Goal: Go to known website: Go to known website

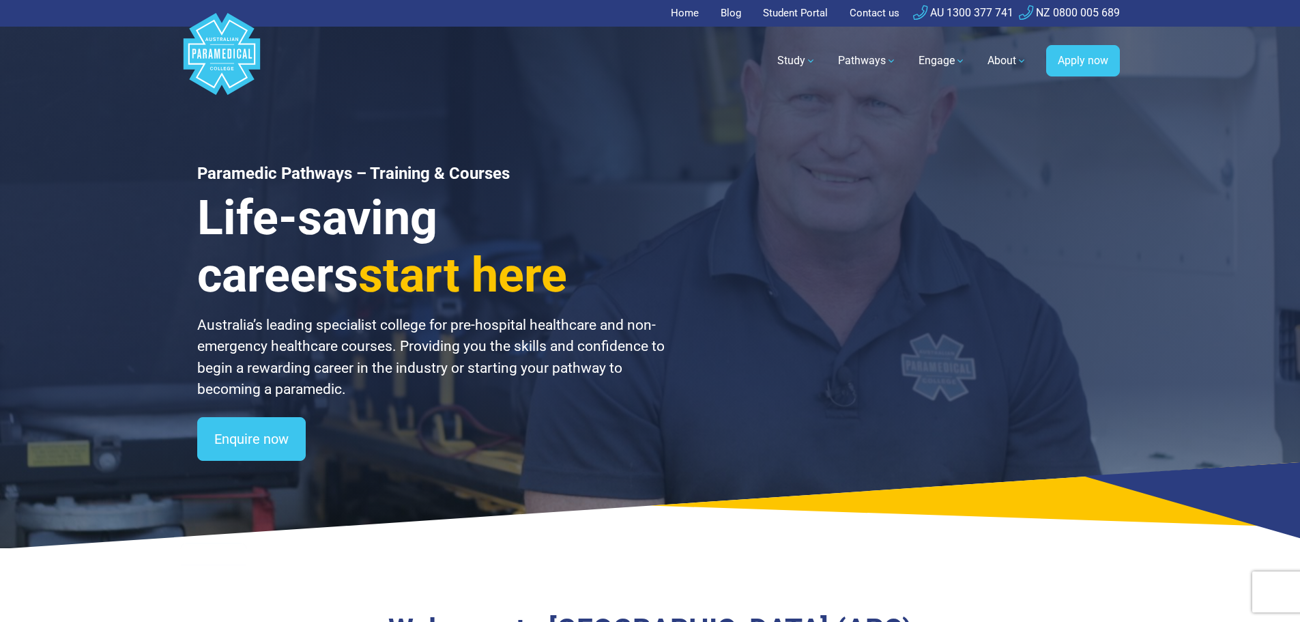
click at [785, 12] on link "Student Portal" at bounding box center [795, 13] width 81 height 27
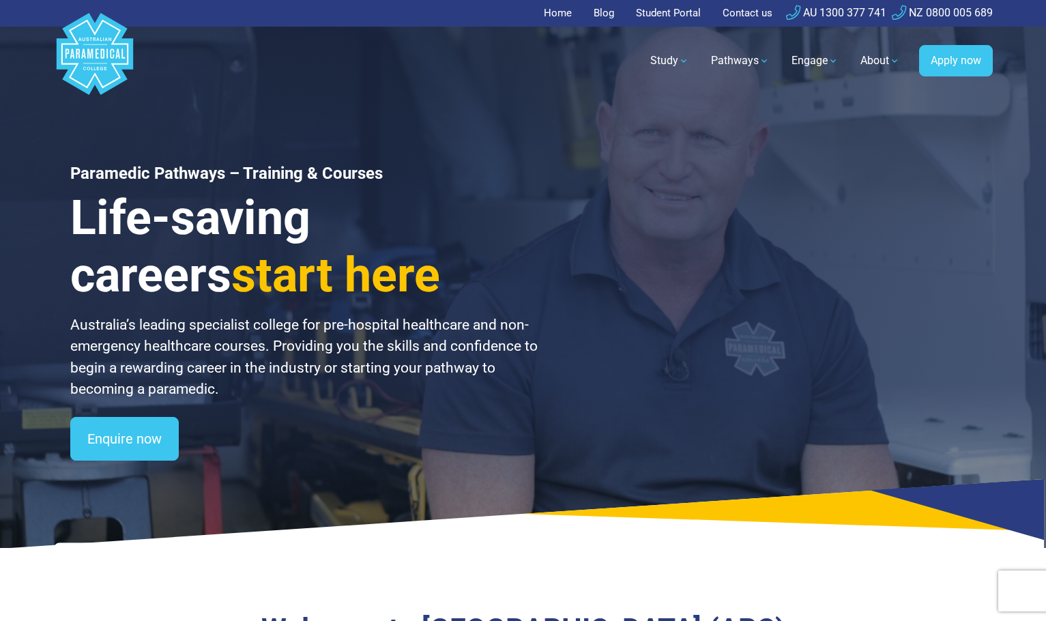
click at [660, 14] on link "Student Portal" at bounding box center [668, 13] width 81 height 27
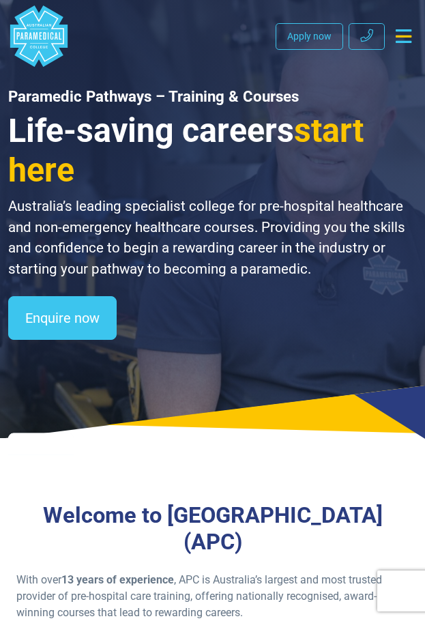
drag, startPoint x: 0, startPoint y: 290, endPoint x: -26, endPoint y: 292, distance: 26.0
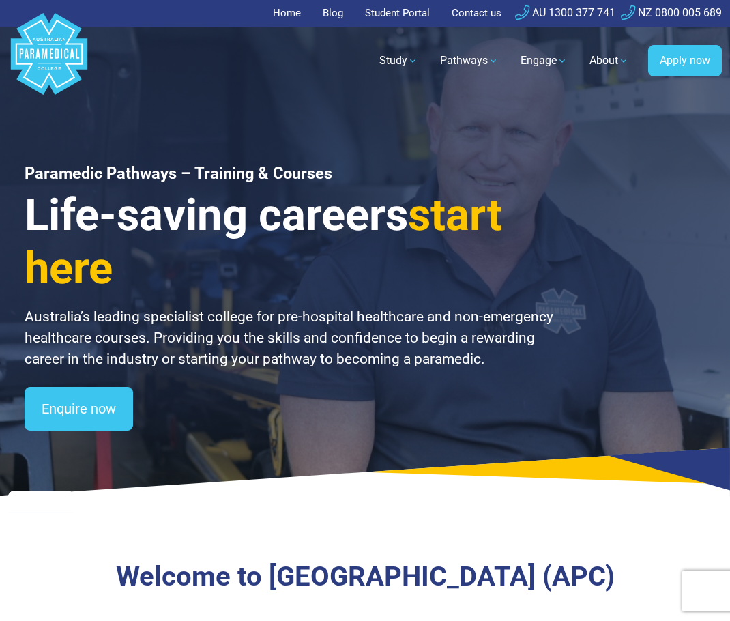
click at [390, 12] on link "Student Portal" at bounding box center [397, 13] width 81 height 27
